Goal: Navigation & Orientation: Find specific page/section

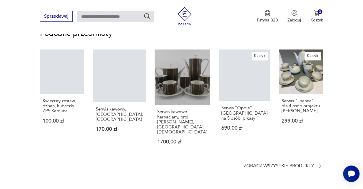
scroll to position [509, 0]
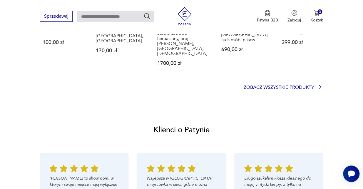
click at [291, 85] on p "Zobacz wszystkie produkty" at bounding box center [279, 87] width 71 height 4
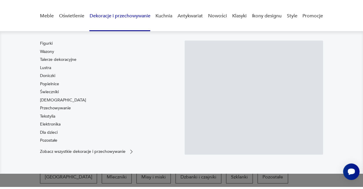
scroll to position [107, 0]
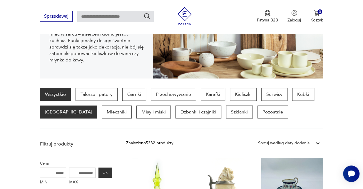
click at [57, 109] on p "[GEOGRAPHIC_DATA]" at bounding box center [68, 112] width 57 height 13
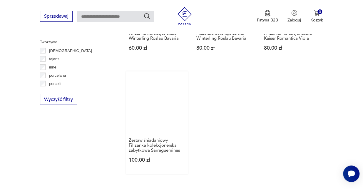
scroll to position [842, 0]
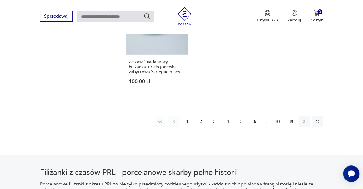
click at [290, 122] on button "39" at bounding box center [290, 121] width 11 height 11
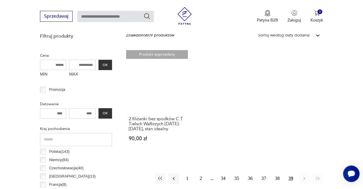
scroll to position [234, 0]
